Goal: Transaction & Acquisition: Purchase product/service

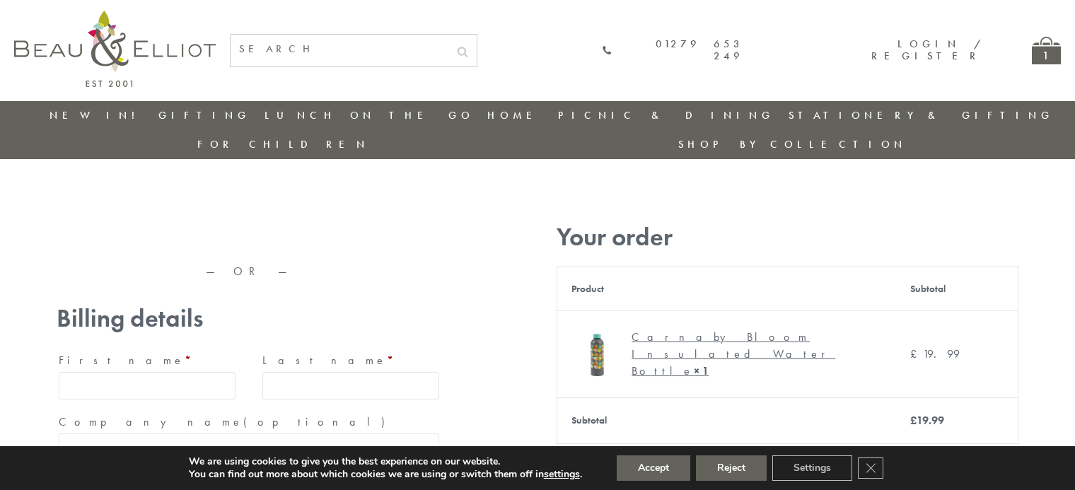
type input "[EMAIL_ADDRESS][DOMAIN_NAME]"
type input "[PERSON_NAME]"
type input "23, [GEOGRAPHIC_DATA], [GEOGRAPHIC_DATA]"
type input "[GEOGRAPHIC_DATA]"
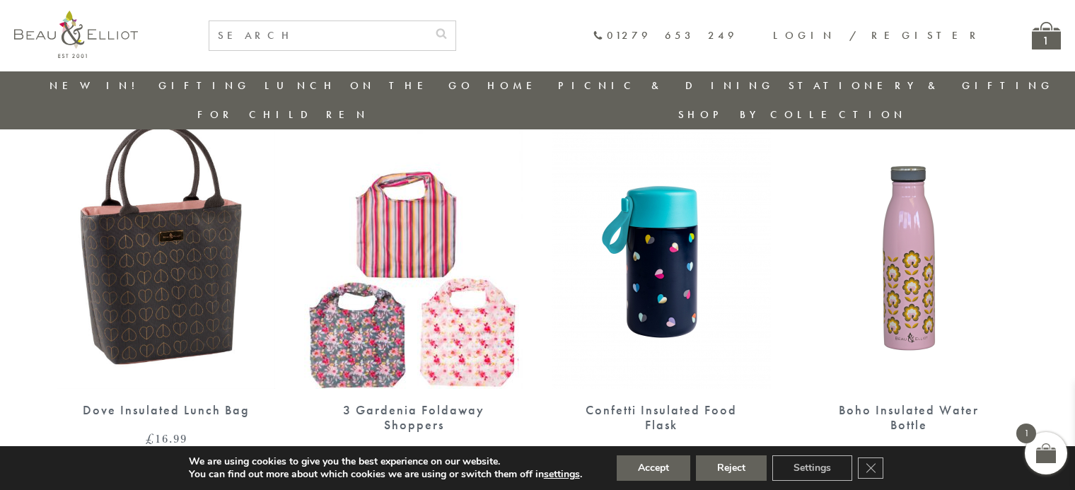
scroll to position [1316, 0]
